Goal: Task Accomplishment & Management: Complete application form

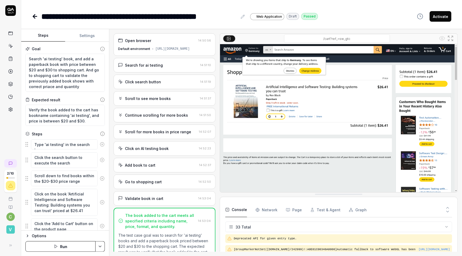
scroll to position [354, 0]
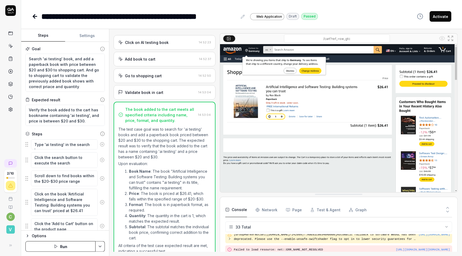
click at [441, 15] on button "Activate" at bounding box center [441, 16] width 22 height 11
type textarea "*"
click at [32, 13] on icon at bounding box center [35, 16] width 6 height 6
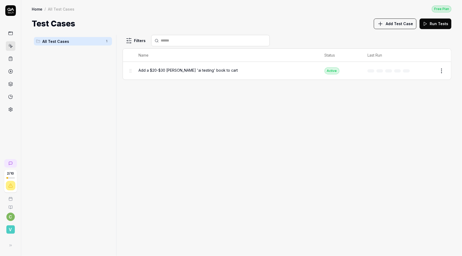
click at [42, 39] on span "All Test Cases" at bounding box center [72, 42] width 60 height 6
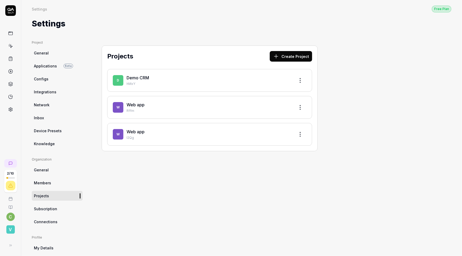
click at [113, 129] on div "W Web app l2Qg" at bounding box center [210, 135] width 194 height 12
click at [127, 129] on link "Web app" at bounding box center [136, 131] width 18 height 5
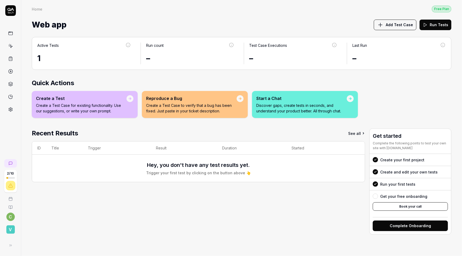
click at [37, 43] on div "Active Tests" at bounding box center [84, 48] width 94 height 10
click at [37, 43] on div "Active Tests" at bounding box center [47, 46] width 21 height 6
click at [207, 103] on p "Create a Test Case to verify that a bug has been fixed. Just paste in your tick…" at bounding box center [191, 108] width 91 height 11
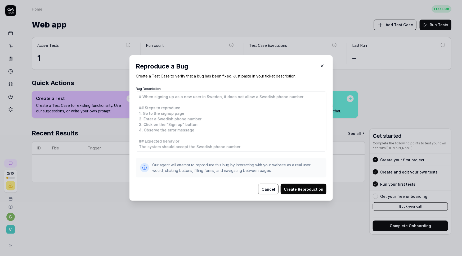
click at [274, 188] on button "Cancel" at bounding box center [268, 189] width 20 height 11
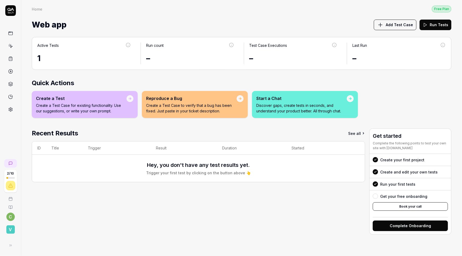
click at [308, 103] on p "Discover gaps, create tests in seconds, and understand your product better. All…" at bounding box center [301, 108] width 91 height 11
click at [350, 98] on icon at bounding box center [350, 99] width 1 height 2
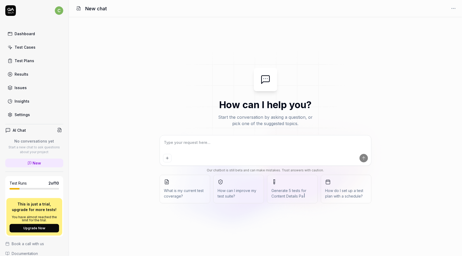
click at [163, 143] on textarea at bounding box center [265, 145] width 205 height 13
click at [164, 189] on span "What is my current test coverage?" at bounding box center [185, 193] width 42 height 11
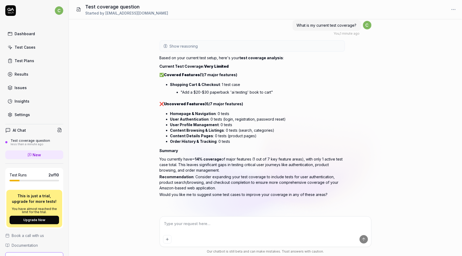
scroll to position [3, 0]
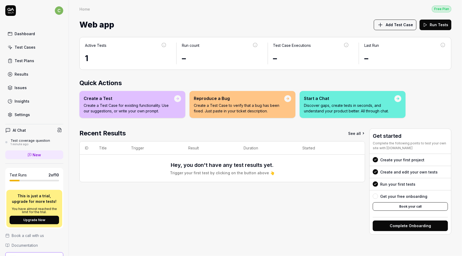
click at [304, 95] on div "Start a Chat" at bounding box center [349, 98] width 91 height 6
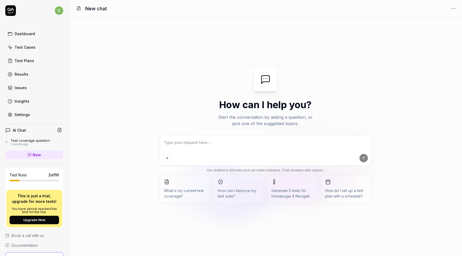
click at [272, 191] on span "Generate 5 tests for Homepage & Navigation" at bounding box center [293, 193] width 42 height 11
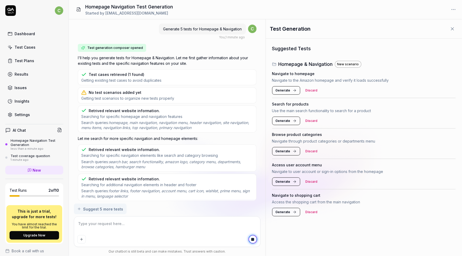
type textarea "*"
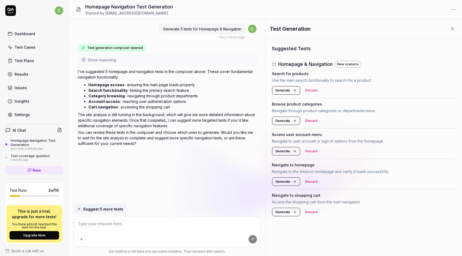
click at [276, 213] on span "Generate" at bounding box center [283, 212] width 15 height 5
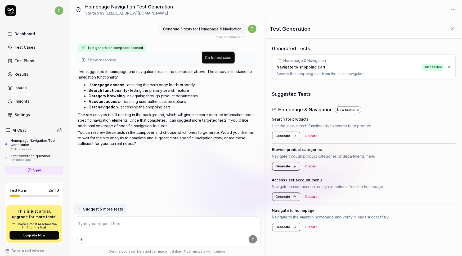
click at [447, 66] on icon at bounding box center [449, 67] width 4 height 4
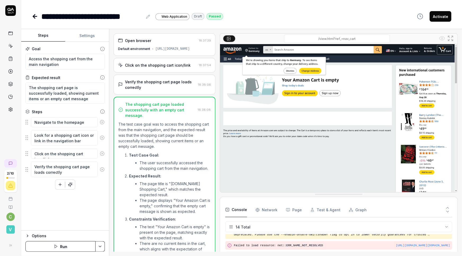
click at [142, 80] on div "Verify the shopping cart page loads correctly" at bounding box center [160, 84] width 71 height 11
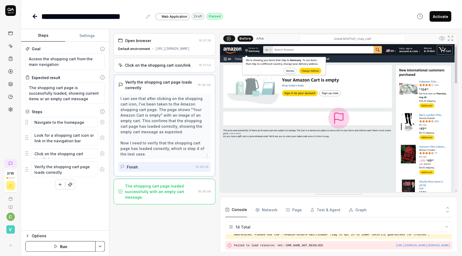
click at [142, 62] on div "Click on the shopping cart icon/link" at bounding box center [158, 65] width 66 height 6
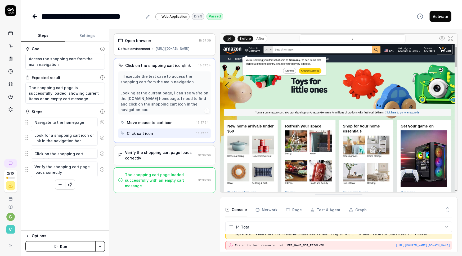
click at [141, 46] on div "Open browser 18:37:39 Default environment https://www.amazon.com" at bounding box center [165, 44] width 102 height 22
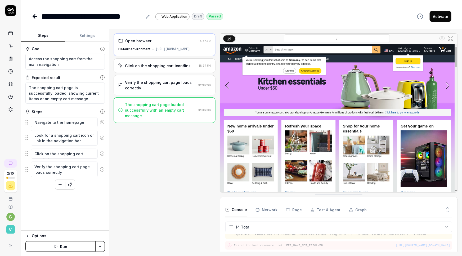
click at [143, 64] on div "Click on the shopping cart icon/link 18:37:54" at bounding box center [165, 65] width 102 height 15
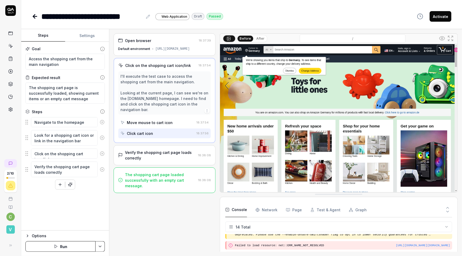
click at [21, 10] on div "**********" at bounding box center [241, 11] width 441 height 22
click at [33, 16] on icon at bounding box center [35, 16] width 4 height 0
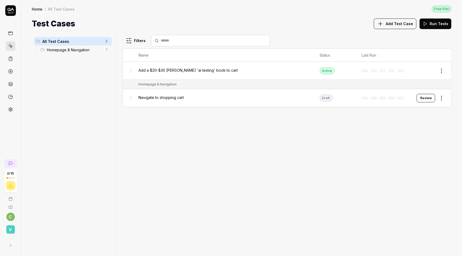
click at [49, 30] on div "All Test Cases 2 Homepage & Navigation 1 Filters Name Status Last Run Add a $20…" at bounding box center [241, 143] width 441 height 227
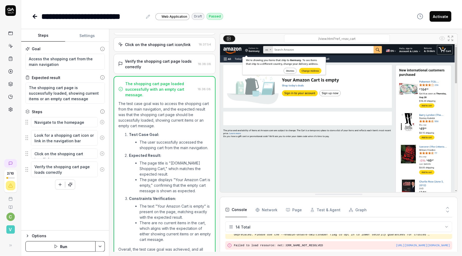
scroll to position [20, 0]
type textarea "*"
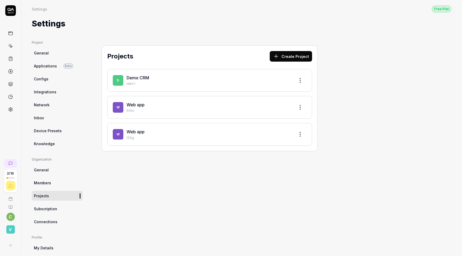
click at [127, 129] on link "Web app" at bounding box center [136, 131] width 18 height 5
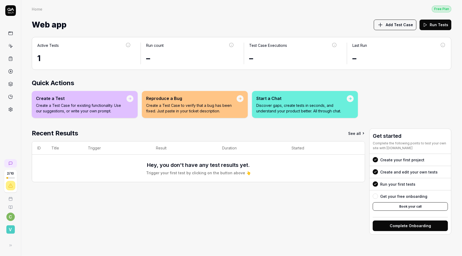
click at [37, 43] on div "Active Tests" at bounding box center [47, 46] width 21 height 6
click at [439, 20] on button "Run Tests" at bounding box center [436, 25] width 32 height 11
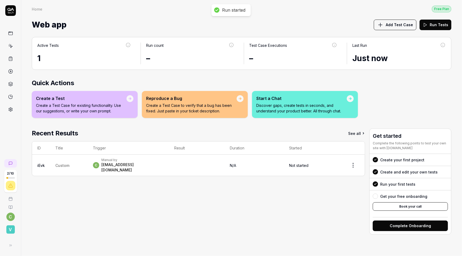
click at [55, 163] on span "Custom" at bounding box center [62, 165] width 14 height 4
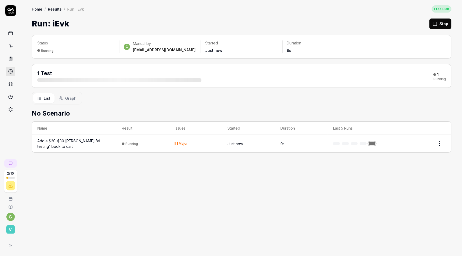
click at [442, 130] on html "2 / 10 c v Home / Results / Run: iEvk Free Plan Home / Results / Run: iEvk Free…" at bounding box center [231, 128] width 462 height 256
click at [177, 175] on html "3 / 10 c v Home / Results / Run: iEvk Free Plan Home / Results / Run: iEvk Free…" at bounding box center [231, 128] width 462 height 256
click at [37, 78] on div at bounding box center [119, 80] width 164 height 4
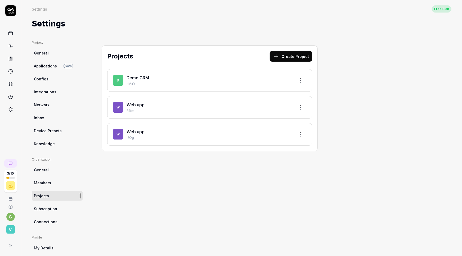
click at [270, 51] on button "Create Project" at bounding box center [291, 56] width 42 height 11
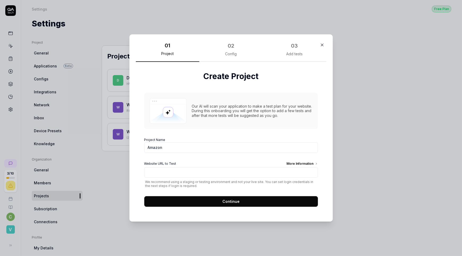
type input "Amazon"
click at [229, 167] on input "Website URL to Test More Information" at bounding box center [231, 172] width 174 height 11
click at [304, 161] on label "Website URL to Test More Information" at bounding box center [231, 169] width 174 height 16
click at [304, 167] on input "Website URL to Test More Information" at bounding box center [231, 172] width 174 height 11
click at [304, 161] on div "More Information" at bounding box center [302, 164] width 31 height 6
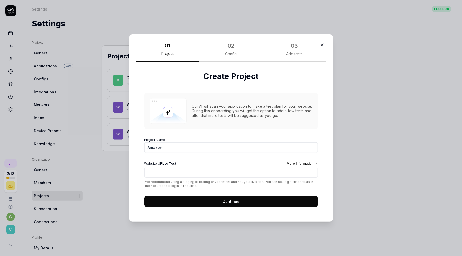
click at [304, 167] on input "Website URL to Test More Information" at bounding box center [231, 172] width 174 height 11
click at [156, 168] on input "Website URL to Test More Information" at bounding box center [231, 172] width 174 height 11
type input "[URL][DOMAIN_NAME]"
click at [320, 47] on icon "button" at bounding box center [322, 45] width 5 height 5
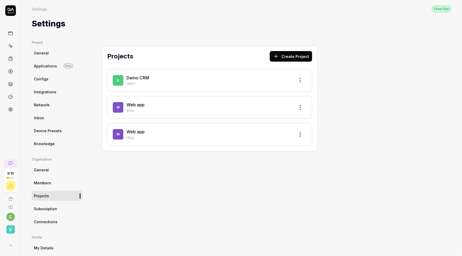
click at [279, 141] on div "Project General Applications Beta Configs Integrations Network Inbox Device Pre…" at bounding box center [242, 166] width 420 height 252
click at [270, 51] on button "Create Project" at bounding box center [291, 56] width 42 height 11
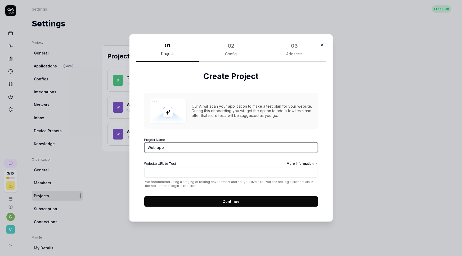
click at [185, 143] on input "Web app" at bounding box center [231, 147] width 174 height 11
type input "Amazon"
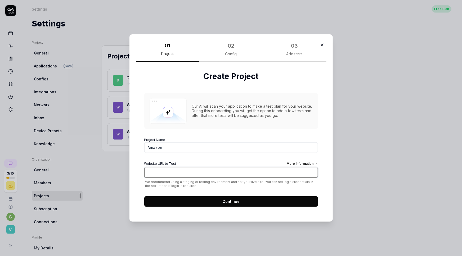
click at [180, 167] on input "Website URL to Test More Information" at bounding box center [231, 172] width 174 height 11
type input "[URL][DOMAIN_NAME]"
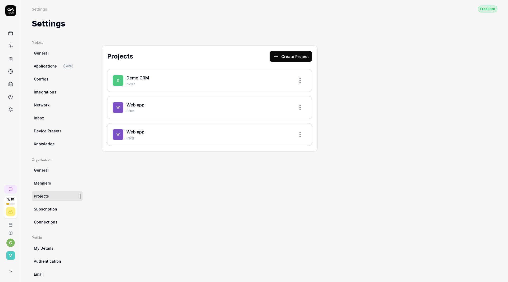
click at [270, 51] on button "Create Project" at bounding box center [291, 56] width 42 height 11
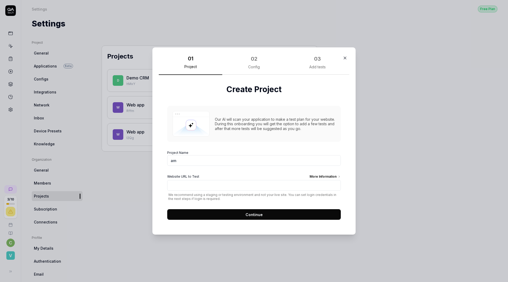
type input "Amazon"
click at [217, 180] on input "Website URL to Test More Information" at bounding box center [254, 185] width 174 height 11
type input "[URL][DOMAIN_NAME]"
click at [281, 210] on button "Continue" at bounding box center [254, 214] width 174 height 11
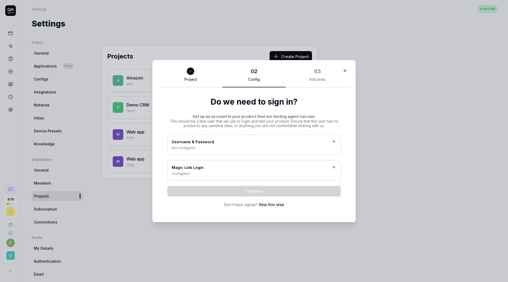
click at [333, 168] on icon at bounding box center [334, 167] width 5 height 5
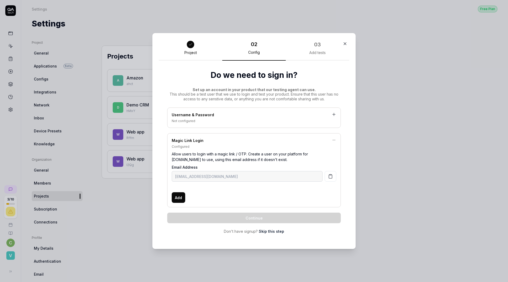
click at [273, 229] on link "Skip this step" at bounding box center [271, 231] width 25 height 6
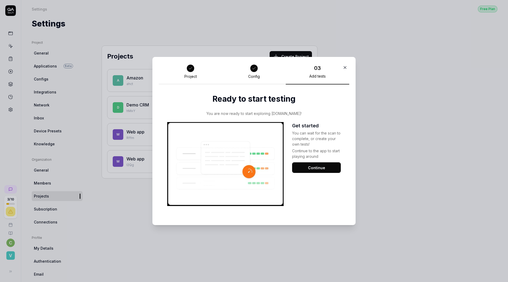
click at [307, 169] on button "Continue" at bounding box center [316, 167] width 49 height 11
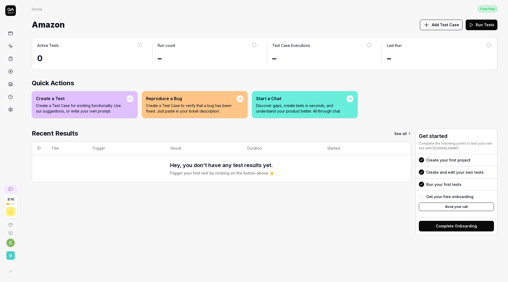
click at [130, 98] on icon at bounding box center [130, 99] width 1 height 2
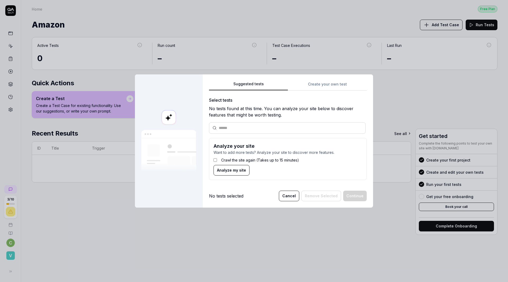
click at [290, 192] on button "Cancel" at bounding box center [289, 196] width 20 height 11
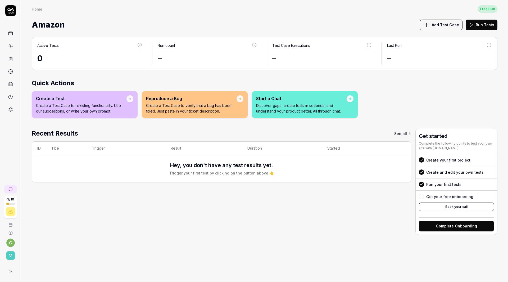
click at [130, 98] on icon at bounding box center [130, 99] width 1 height 2
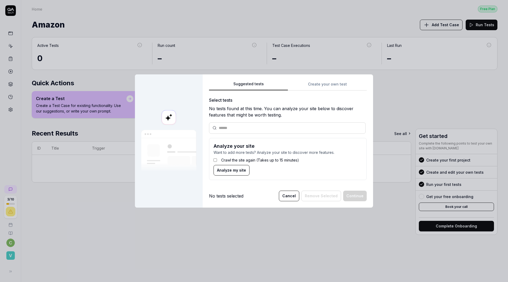
click at [214, 171] on button "Analyze my site" at bounding box center [232, 170] width 36 height 11
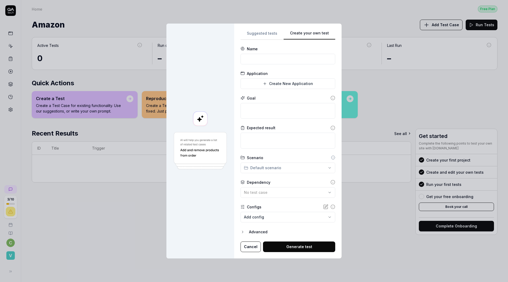
click at [307, 92] on div "**********" at bounding box center [254, 141] width 508 height 282
click at [232, 31] on div "**********" at bounding box center [254, 141] width 508 height 282
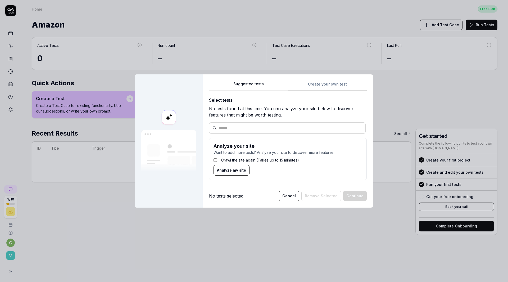
click at [217, 169] on span "Analyze my site" at bounding box center [231, 170] width 29 height 6
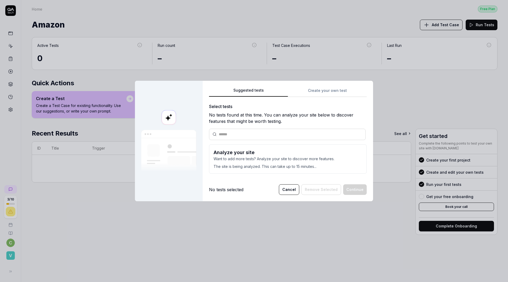
drag, startPoint x: 221, startPoint y: 159, endPoint x: 208, endPoint y: 164, distance: 14.5
click at [221, 161] on p "The site is being analyzed. This can take up to 15 minutes..." at bounding box center [288, 165] width 149 height 8
click at [289, 188] on button "Cancel" at bounding box center [289, 189] width 20 height 11
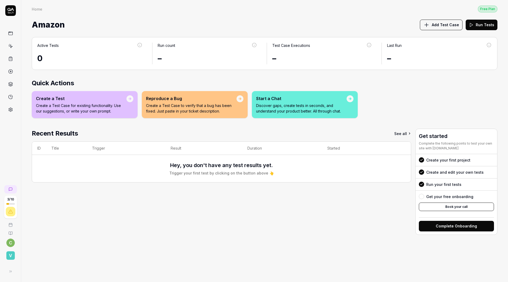
click at [75, 103] on p "Create a Test Case for existing functionality. Use our suggestions, or write yo…" at bounding box center [81, 108] width 91 height 11
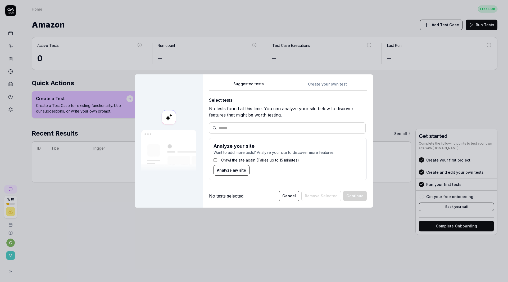
click at [221, 157] on label "Crawl the site again (Takes up to 15 minutes)" at bounding box center [260, 160] width 78 height 6
click at [214, 170] on button "Analyze my site" at bounding box center [232, 170] width 36 height 11
